Goal: Task Accomplishment & Management: Complete application form

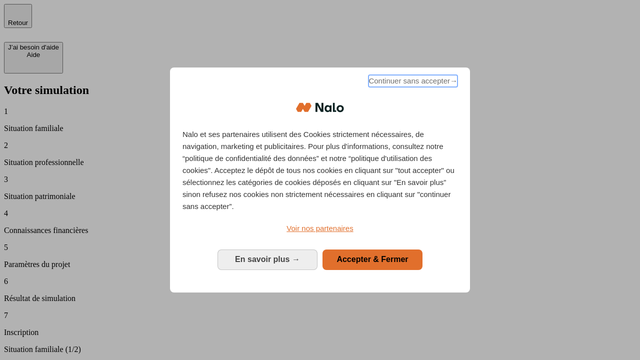
click at [412, 82] on span "Continuer sans accepter →" at bounding box center [412, 81] width 89 height 12
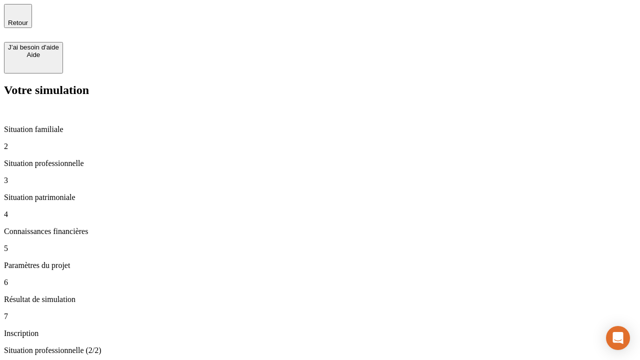
type input "30 000"
type input "1 000"
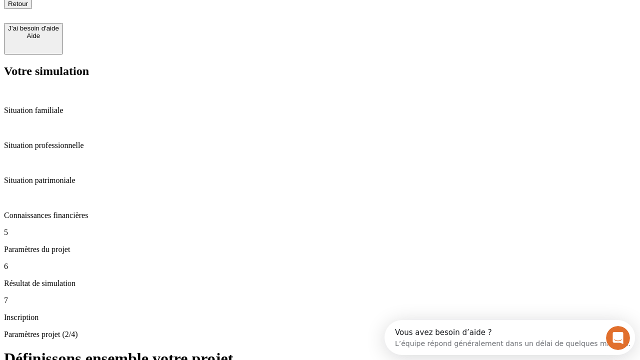
type input "40"
type input "64"
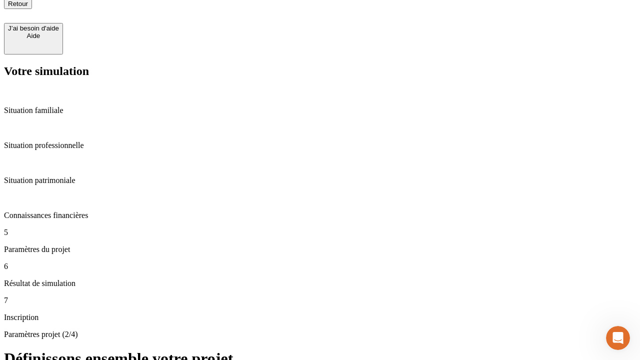
type input "200 000"
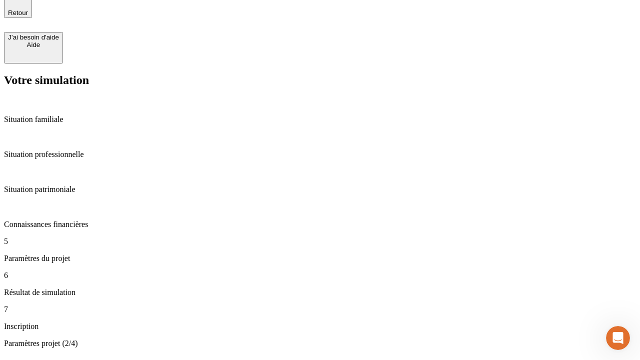
type input "640"
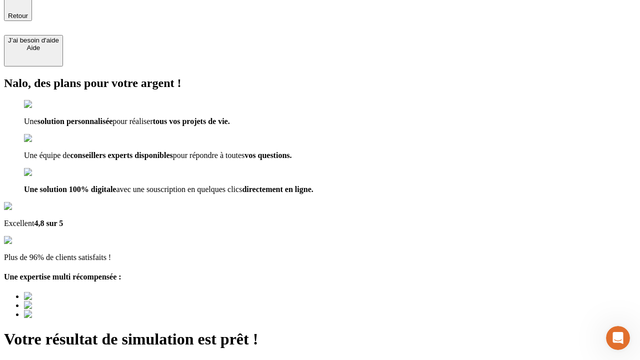
type input "[EMAIL_ADDRESS][DOMAIN_NAME]"
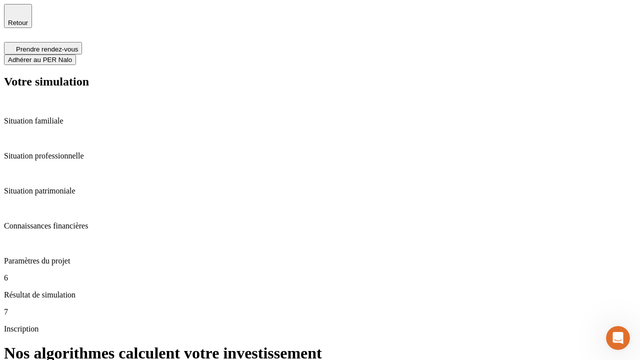
click at [72, 56] on span "Adhérer au PER Nalo" at bounding box center [40, 59] width 64 height 7
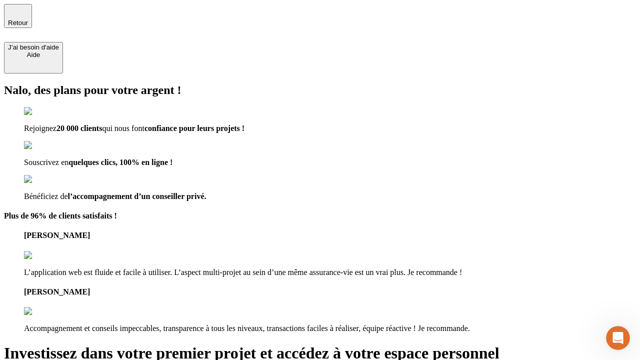
type input "[PERSON_NAME][EMAIL_ADDRESS][DOMAIN_NAME]"
